Goal: Navigation & Orientation: Find specific page/section

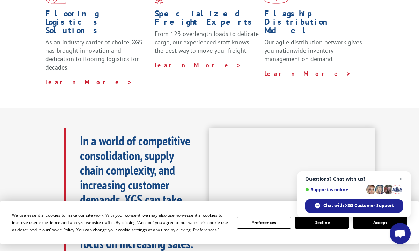
scroll to position [241, 0]
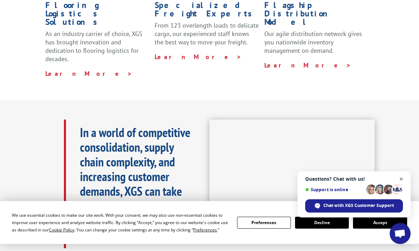
click at [401, 175] on span "Open chat" at bounding box center [401, 179] width 9 height 9
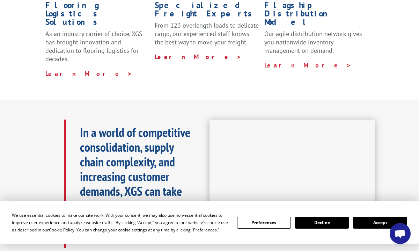
click at [373, 220] on button "Accept" at bounding box center [380, 223] width 54 height 12
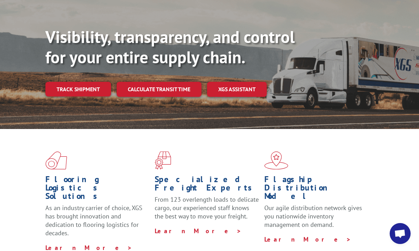
scroll to position [0, 0]
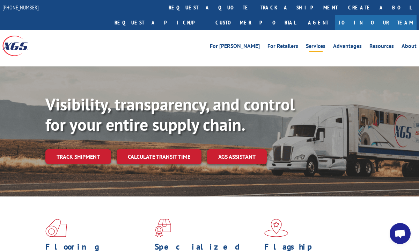
click at [313, 43] on link "Services" at bounding box center [316, 47] width 20 height 8
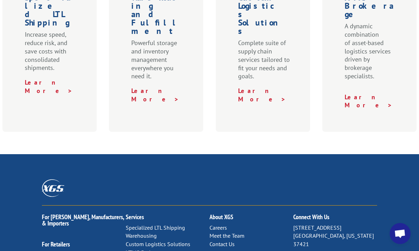
scroll to position [198, 0]
